Goal: Find specific page/section: Find specific page/section

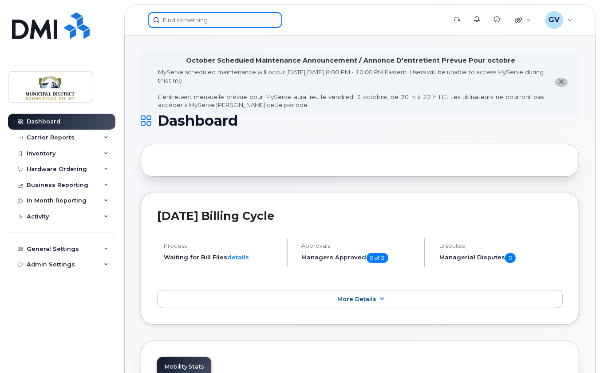
click at [193, 20] on input at bounding box center [215, 20] width 134 height 16
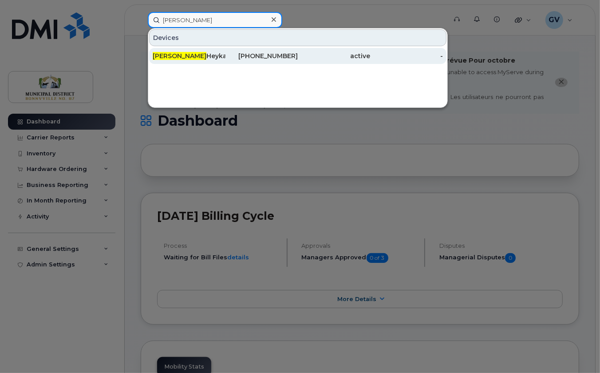
type input "maria"
click at [179, 57] on div "Maria Heyka" at bounding box center [189, 55] width 73 height 9
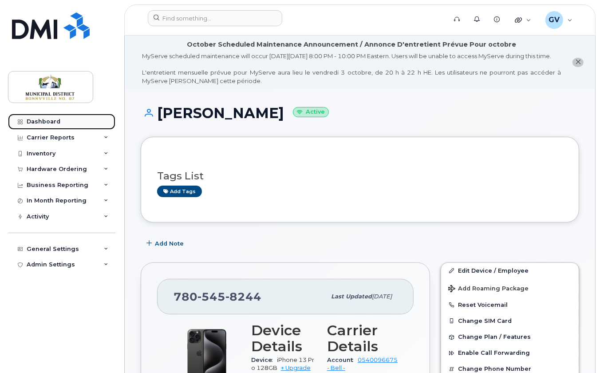
click at [44, 120] on div "Dashboard" at bounding box center [44, 121] width 34 height 7
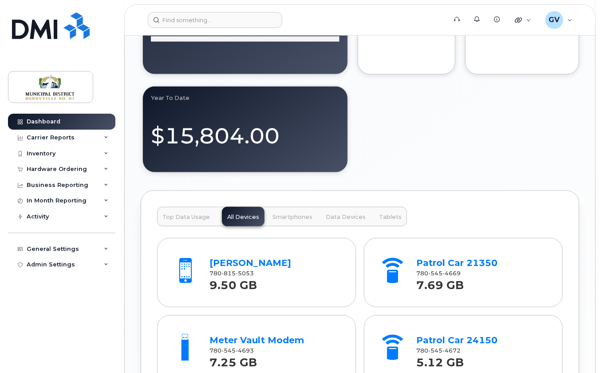
scroll to position [1161, 0]
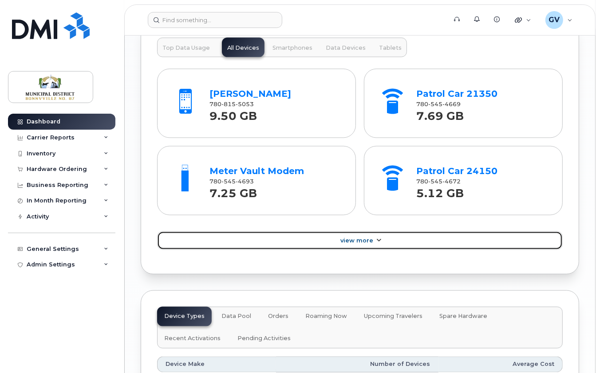
click at [364, 248] on link "View More" at bounding box center [359, 240] width 405 height 19
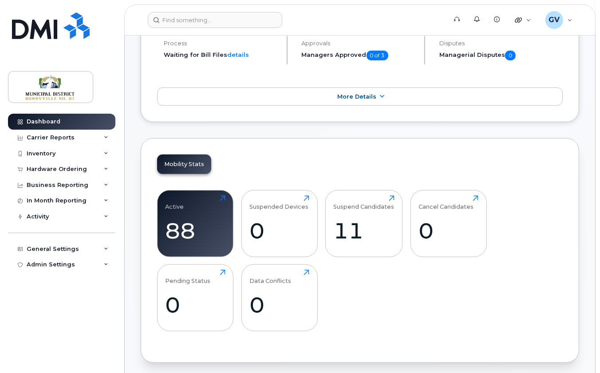
scroll to position [0, 0]
